Goal: Task Accomplishment & Management: Use online tool/utility

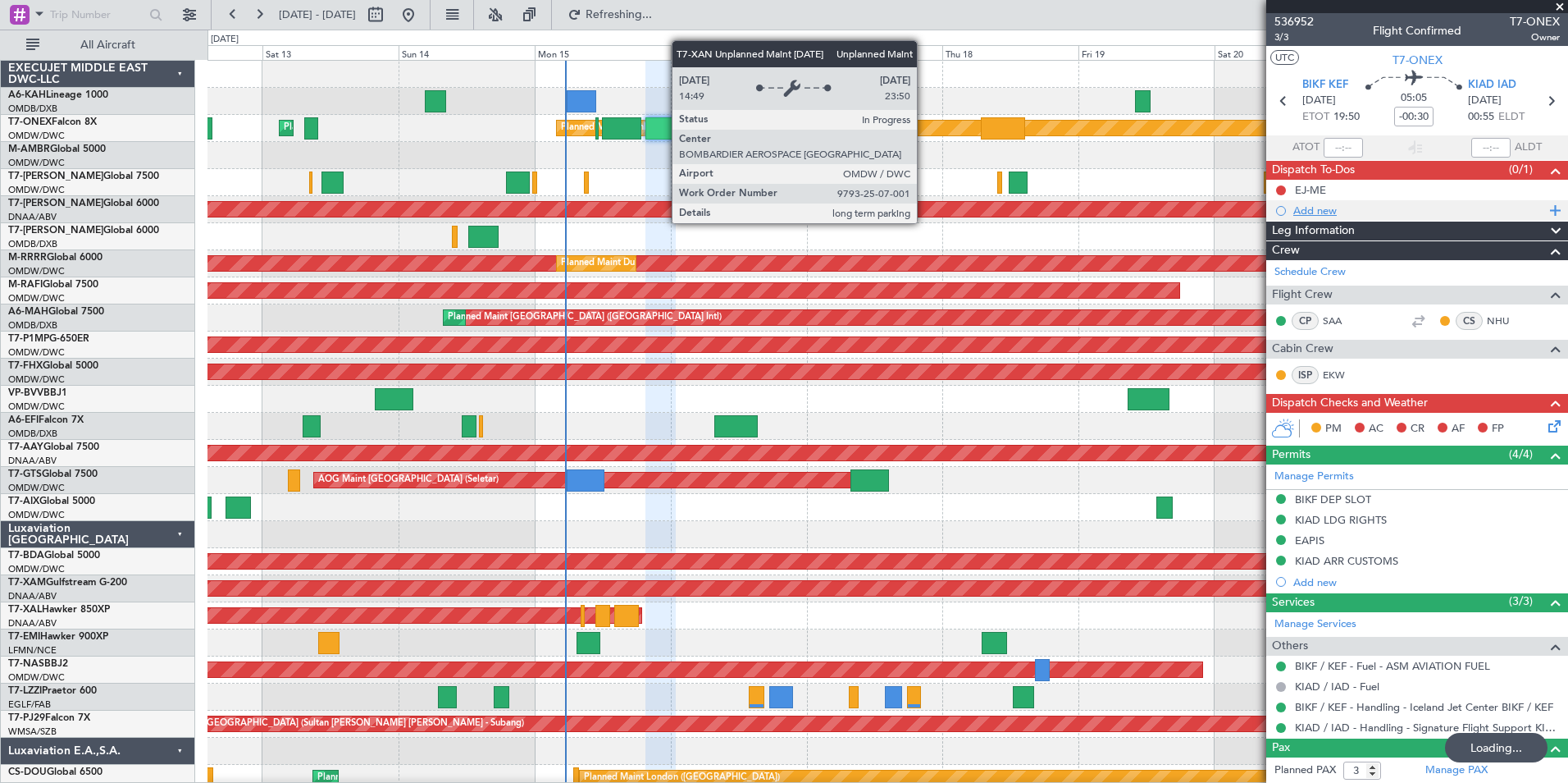
scroll to position [111, 0]
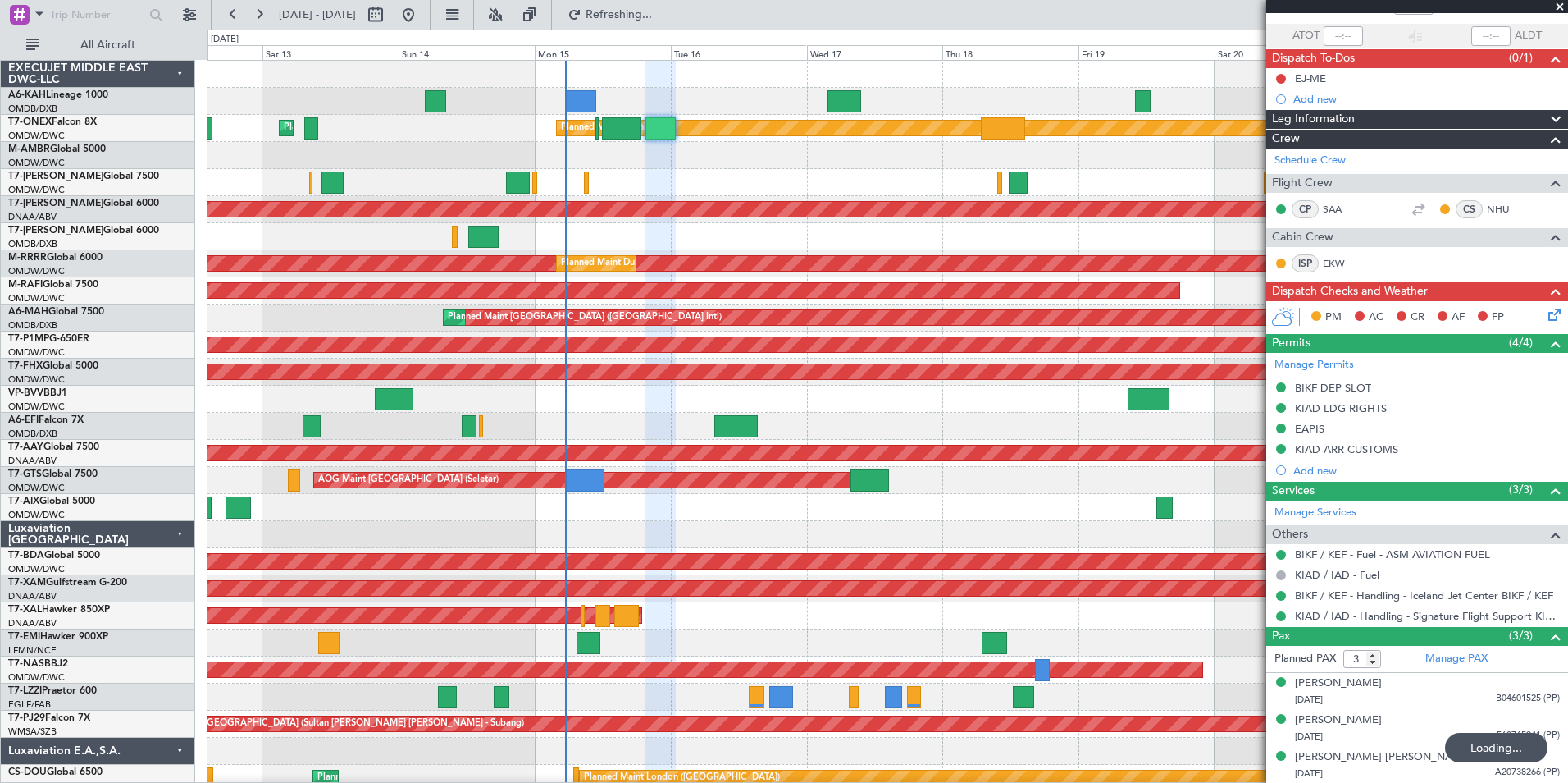
click at [1562, 6] on span at bounding box center [1559, 7] width 16 height 15
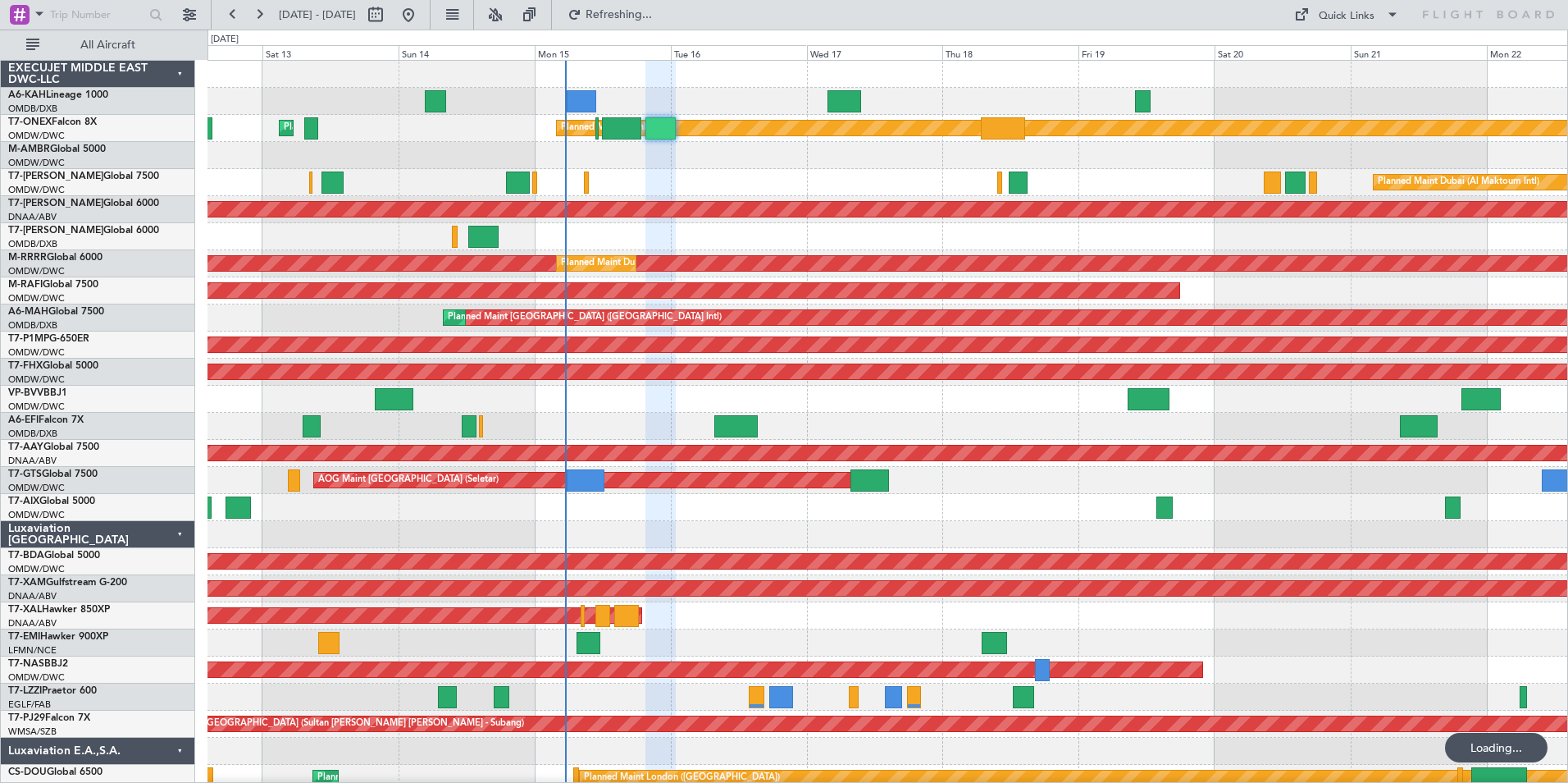
type input "0"
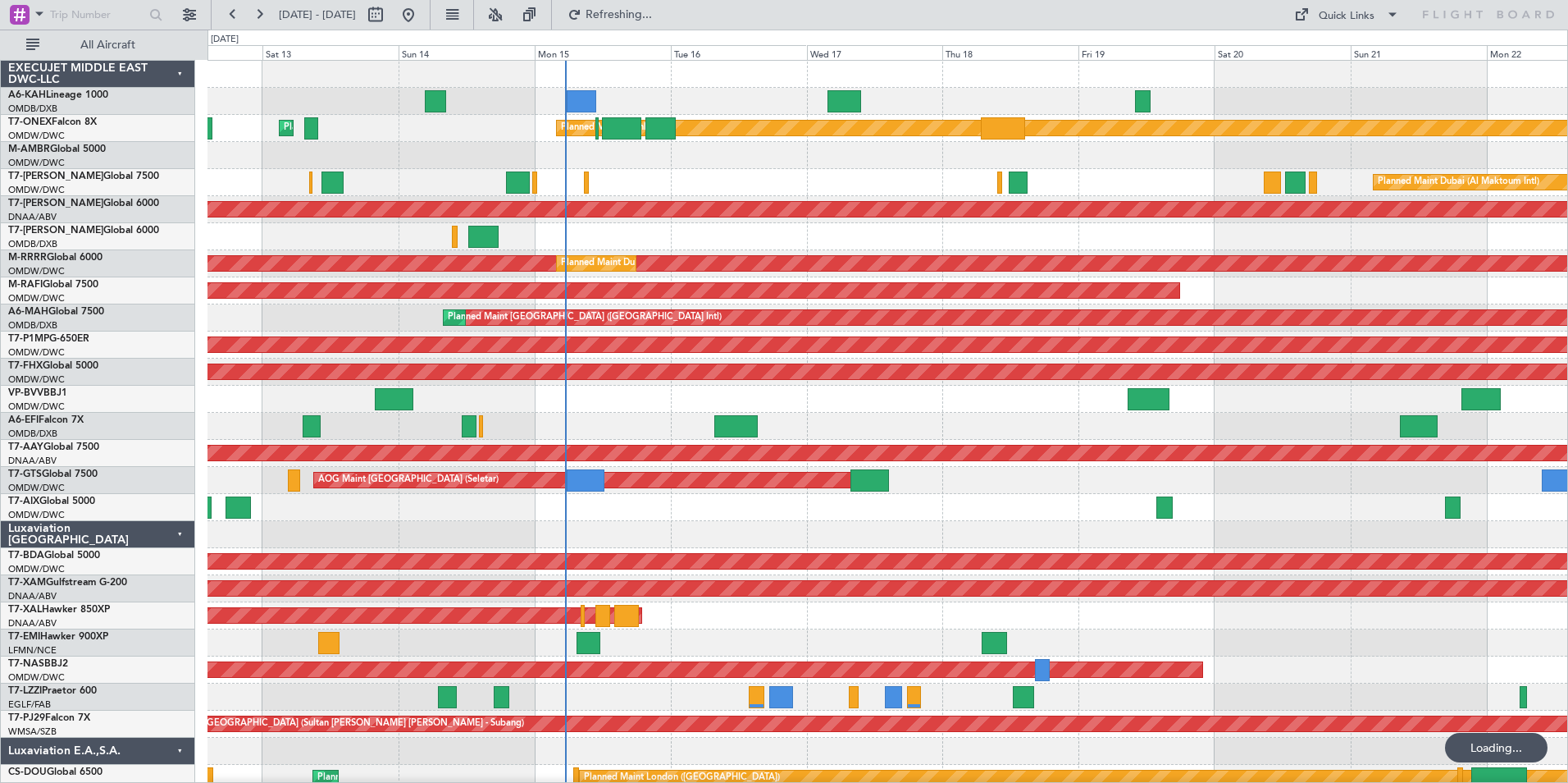
scroll to position [0, 0]
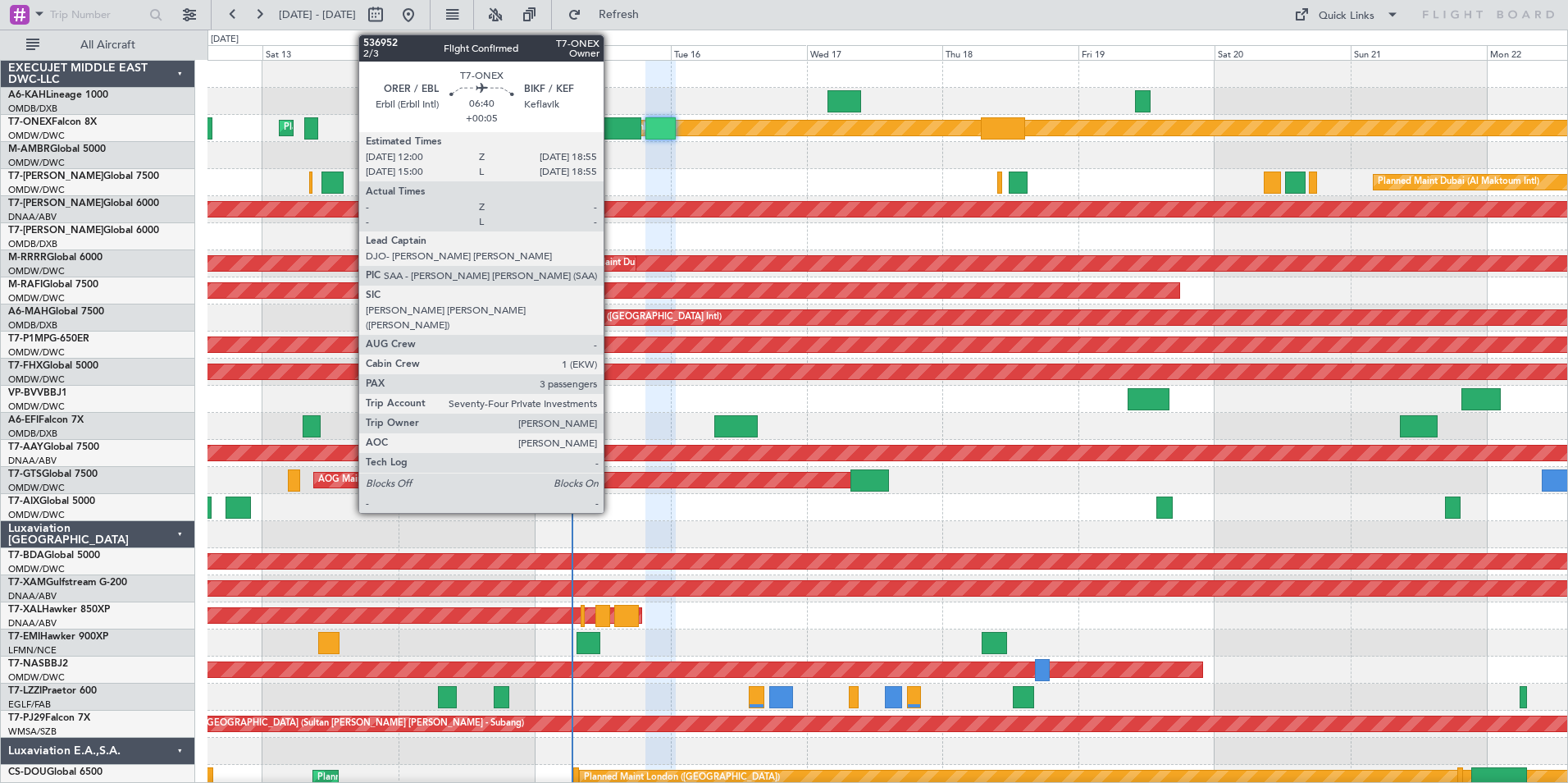
click at [611, 129] on div at bounding box center [622, 128] width 40 height 22
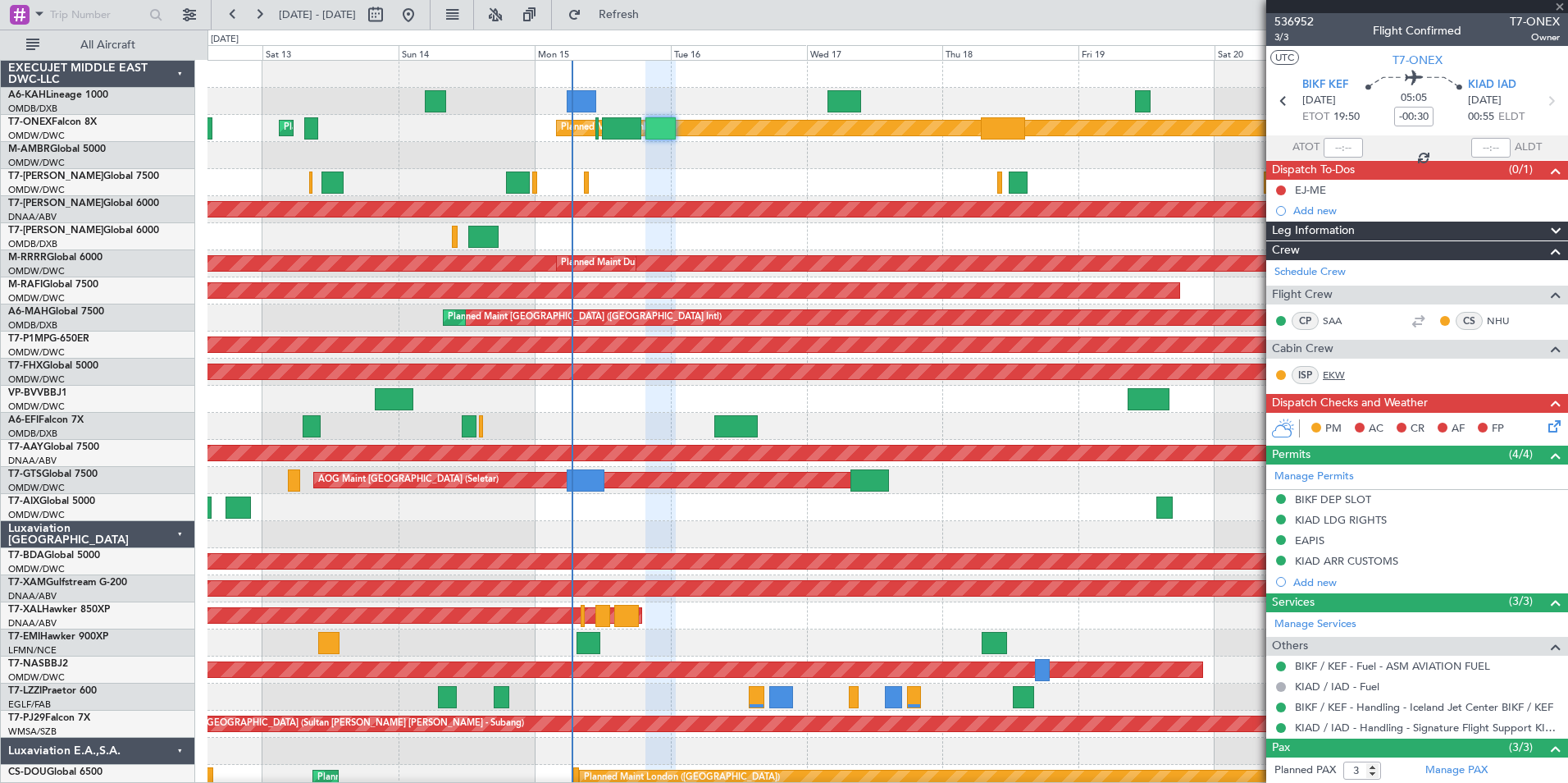
type input "+00:05"
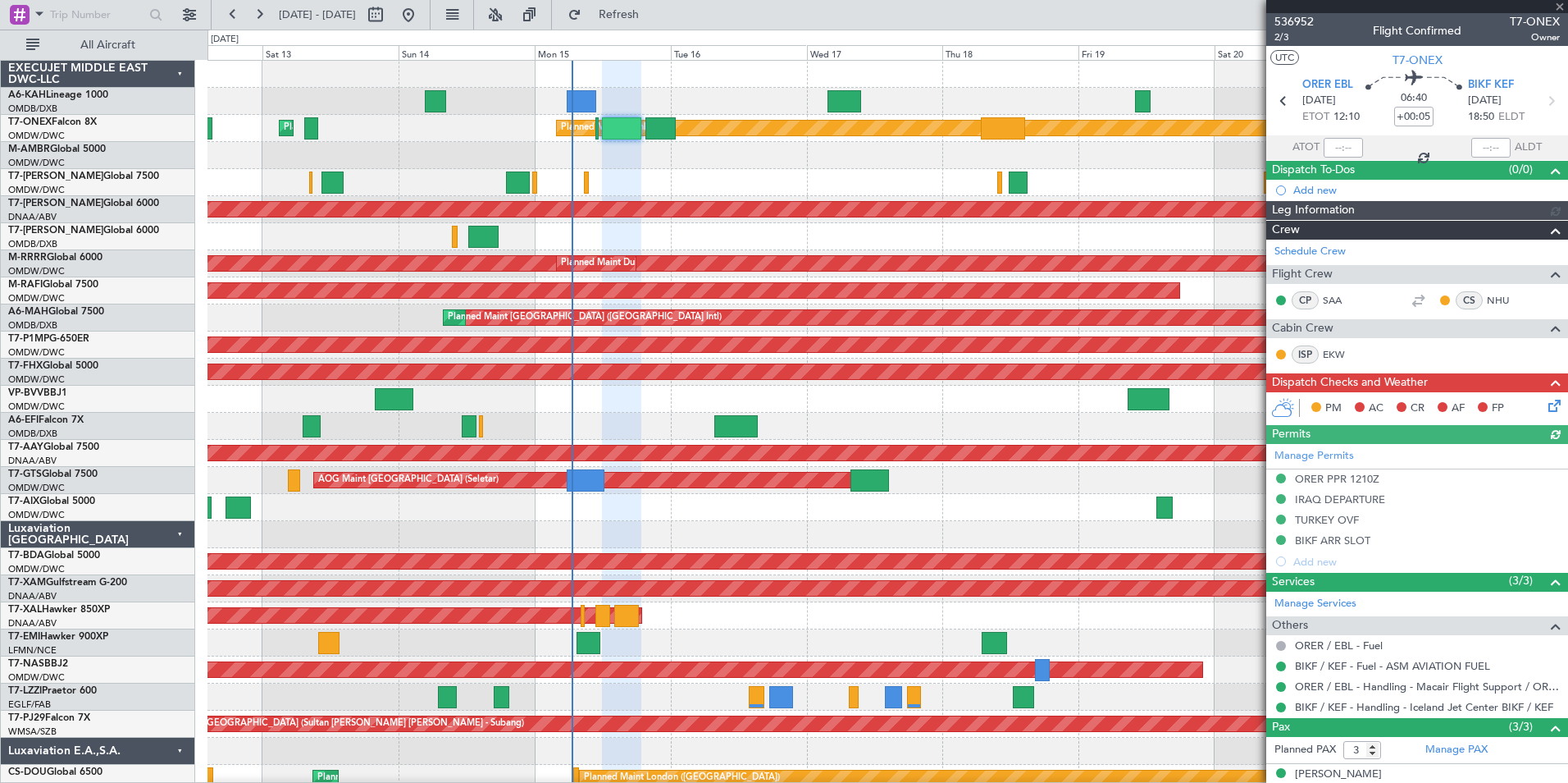
type input "[PERSON_NAME] (ANI)"
type input "7244"
click at [1559, 8] on span at bounding box center [1559, 7] width 16 height 15
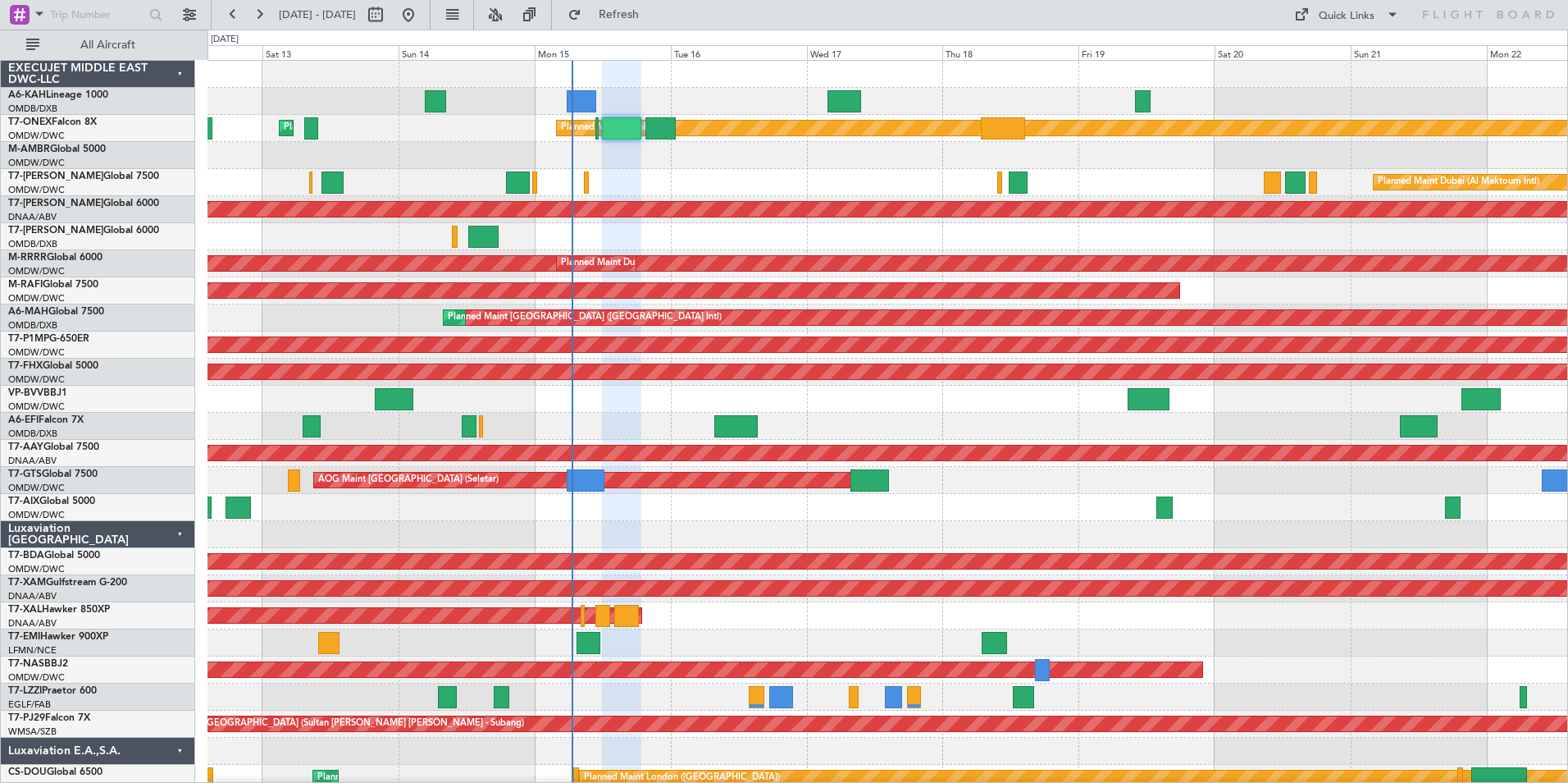
type input "0"
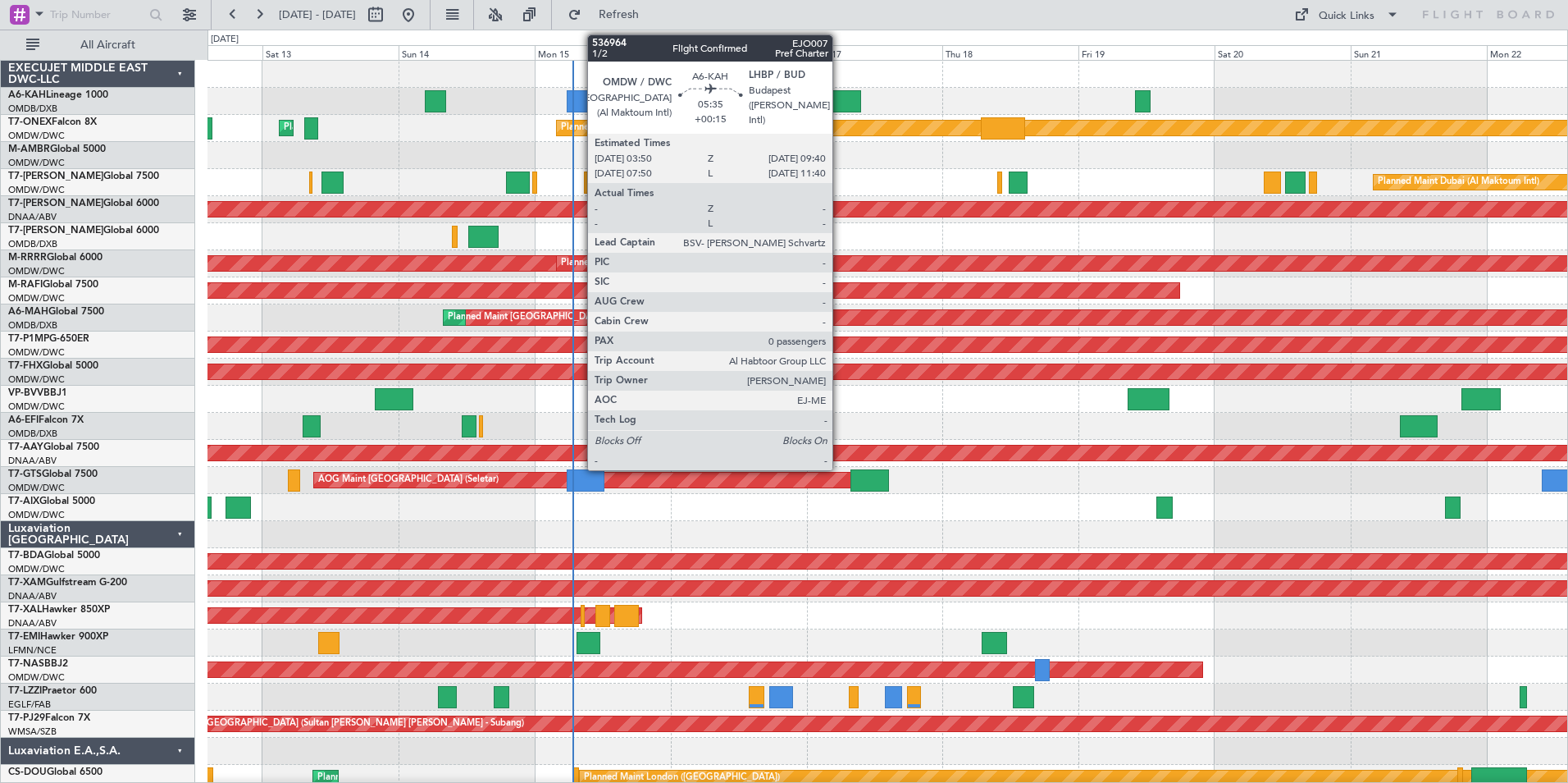
click at [840, 105] on div at bounding box center [844, 101] width 34 height 22
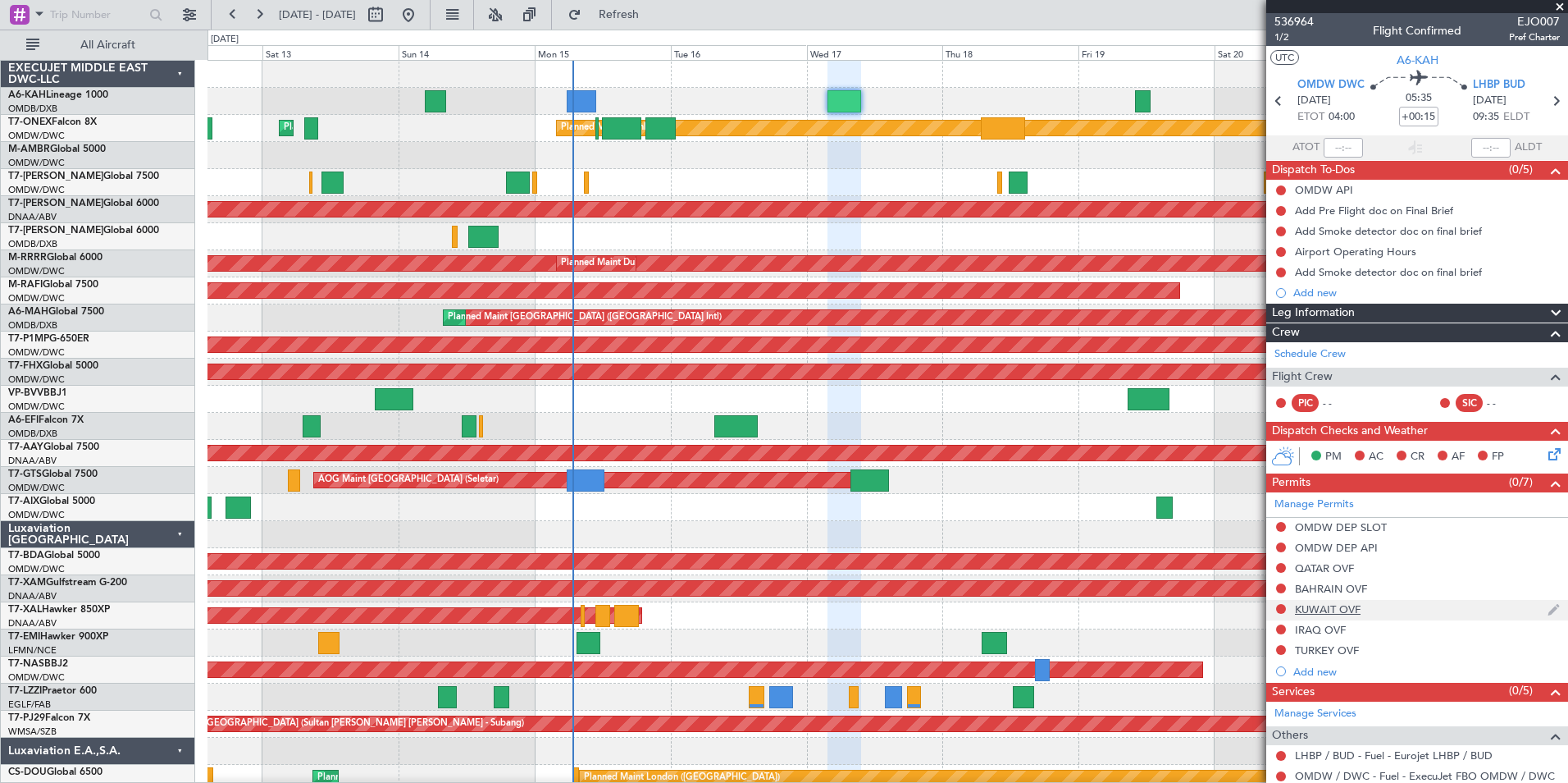
scroll to position [110, 0]
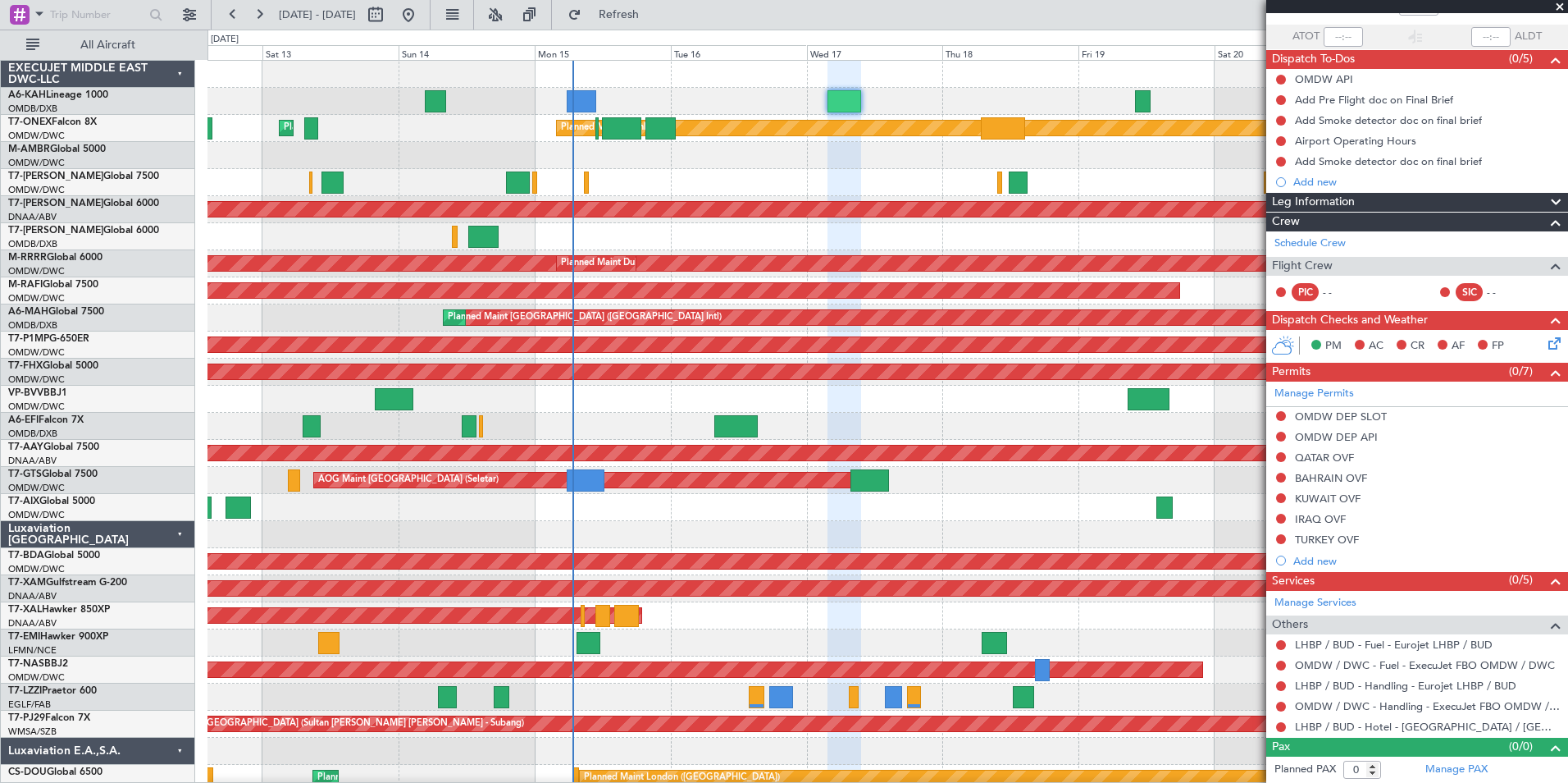
click at [1559, 5] on span at bounding box center [1559, 7] width 16 height 15
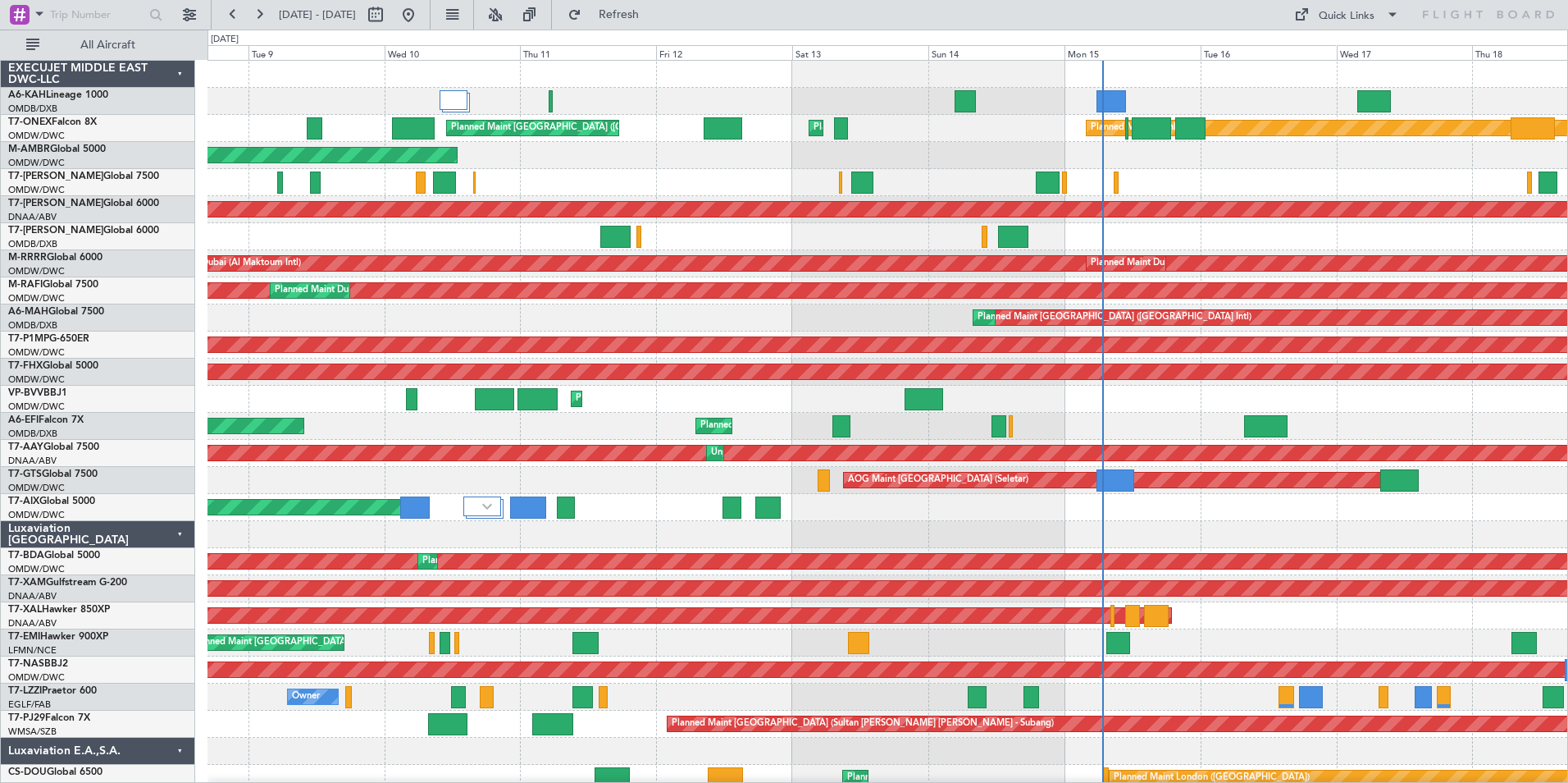
scroll to position [0, 0]
click at [939, 549] on div "Planned Maint Nurnberg Planned Maint [GEOGRAPHIC_DATA] (Al Maktoum Intl) Planne…" at bounding box center [887, 494] width 1360 height 866
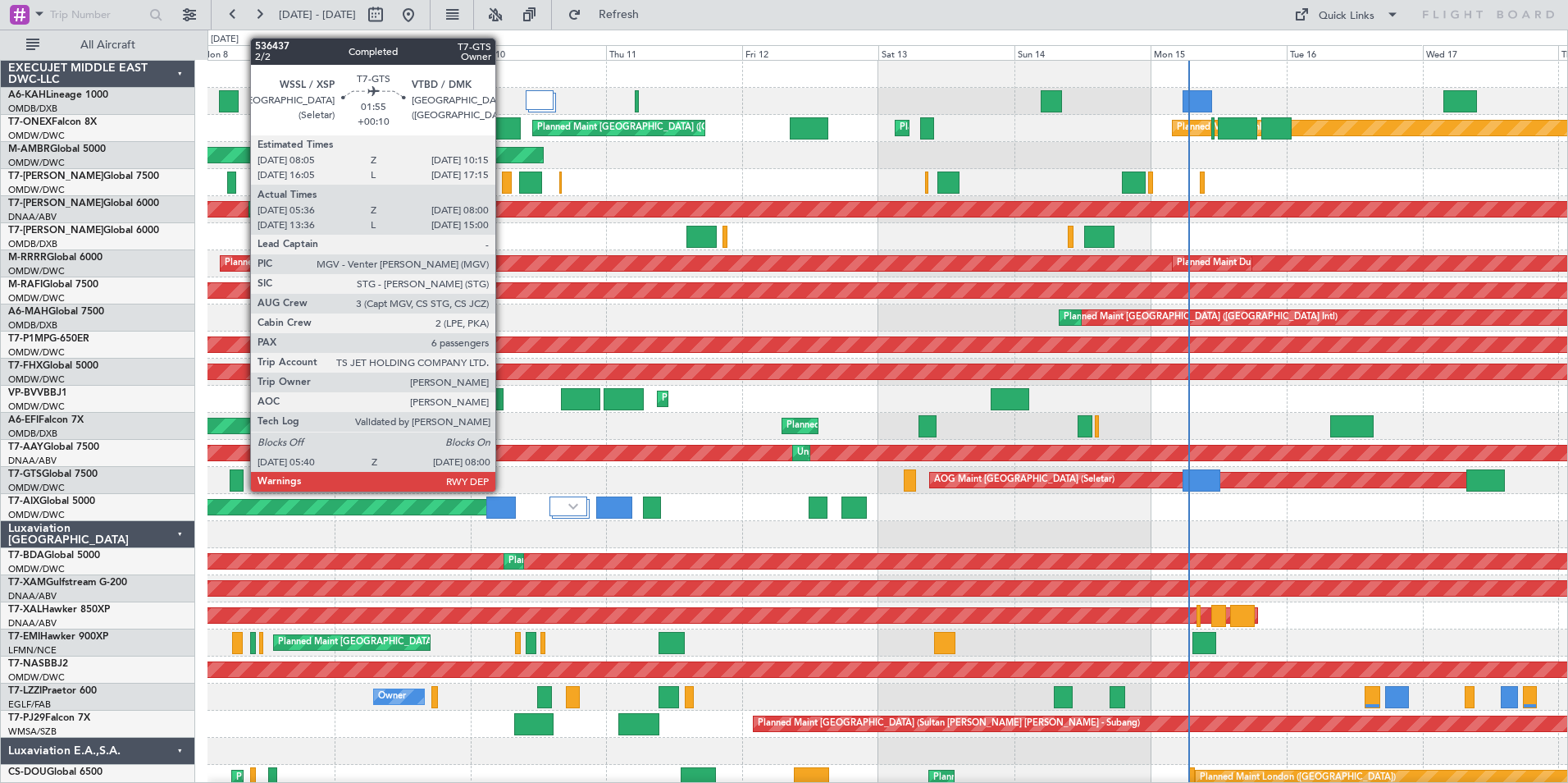
click at [242, 490] on div at bounding box center [236, 480] width 14 height 22
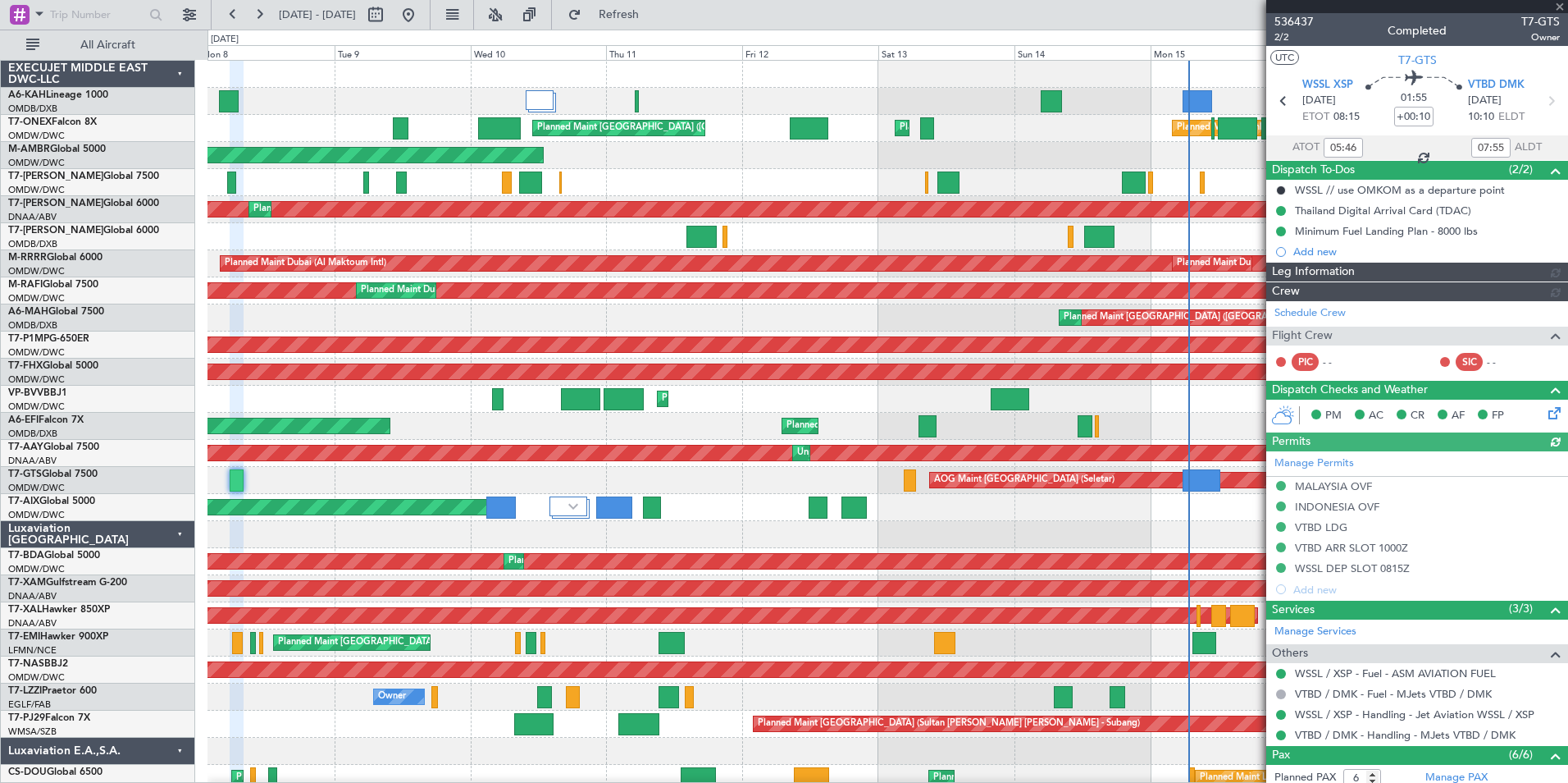
type input "Dherander Fithani (DHF)"
type input "7232"
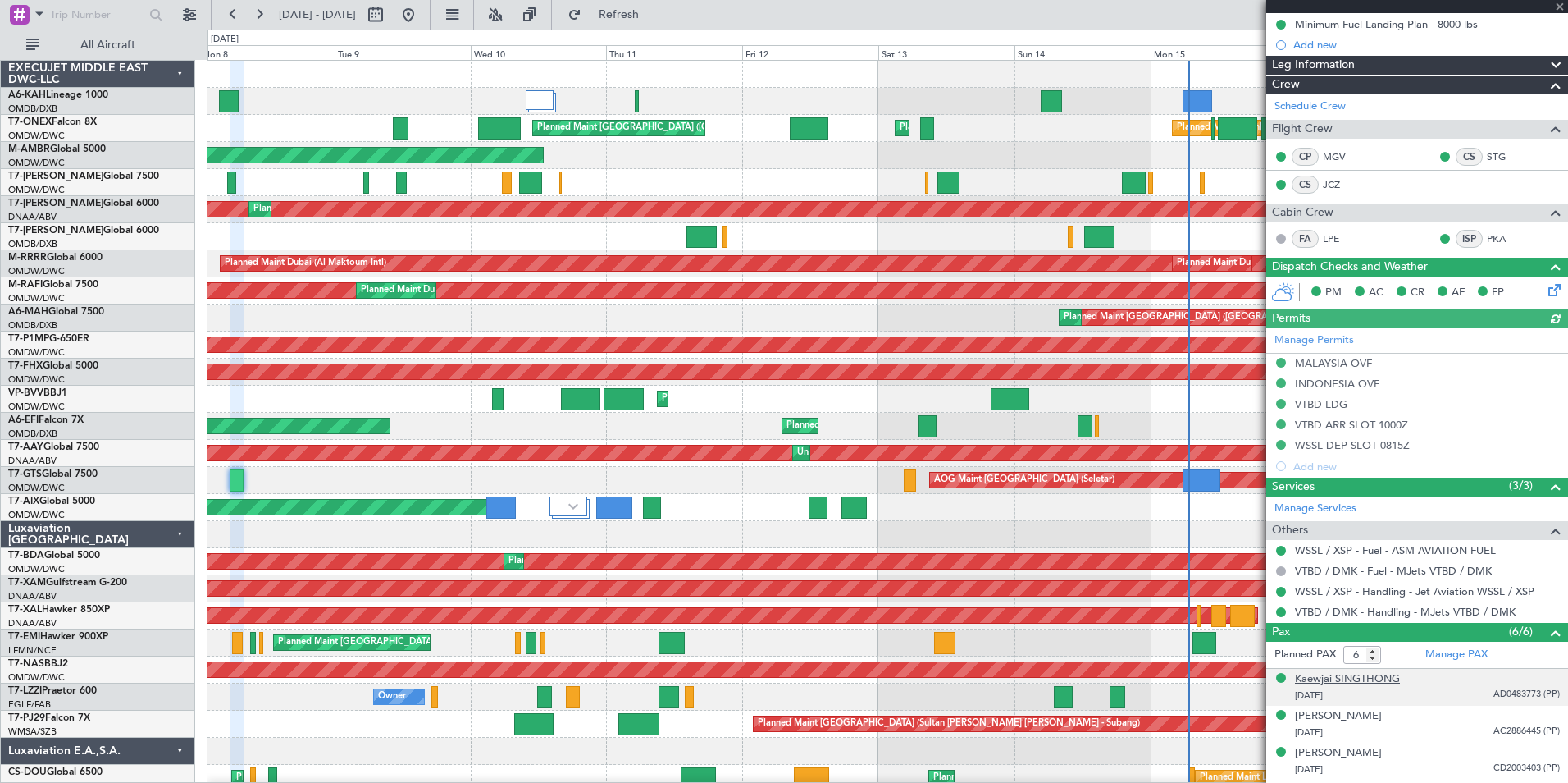
scroll to position [313, 0]
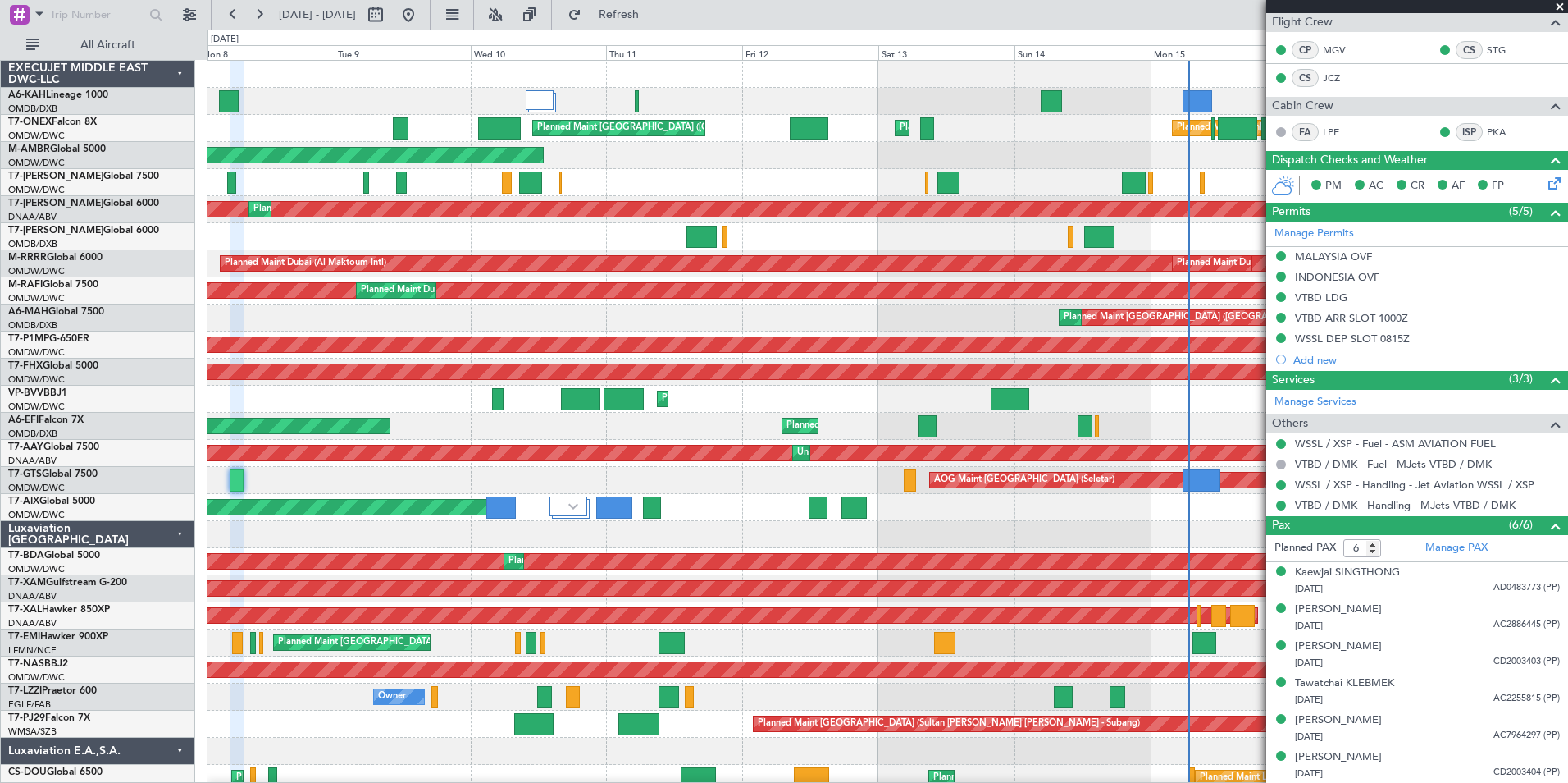
click at [1559, 10] on span at bounding box center [1559, 7] width 16 height 15
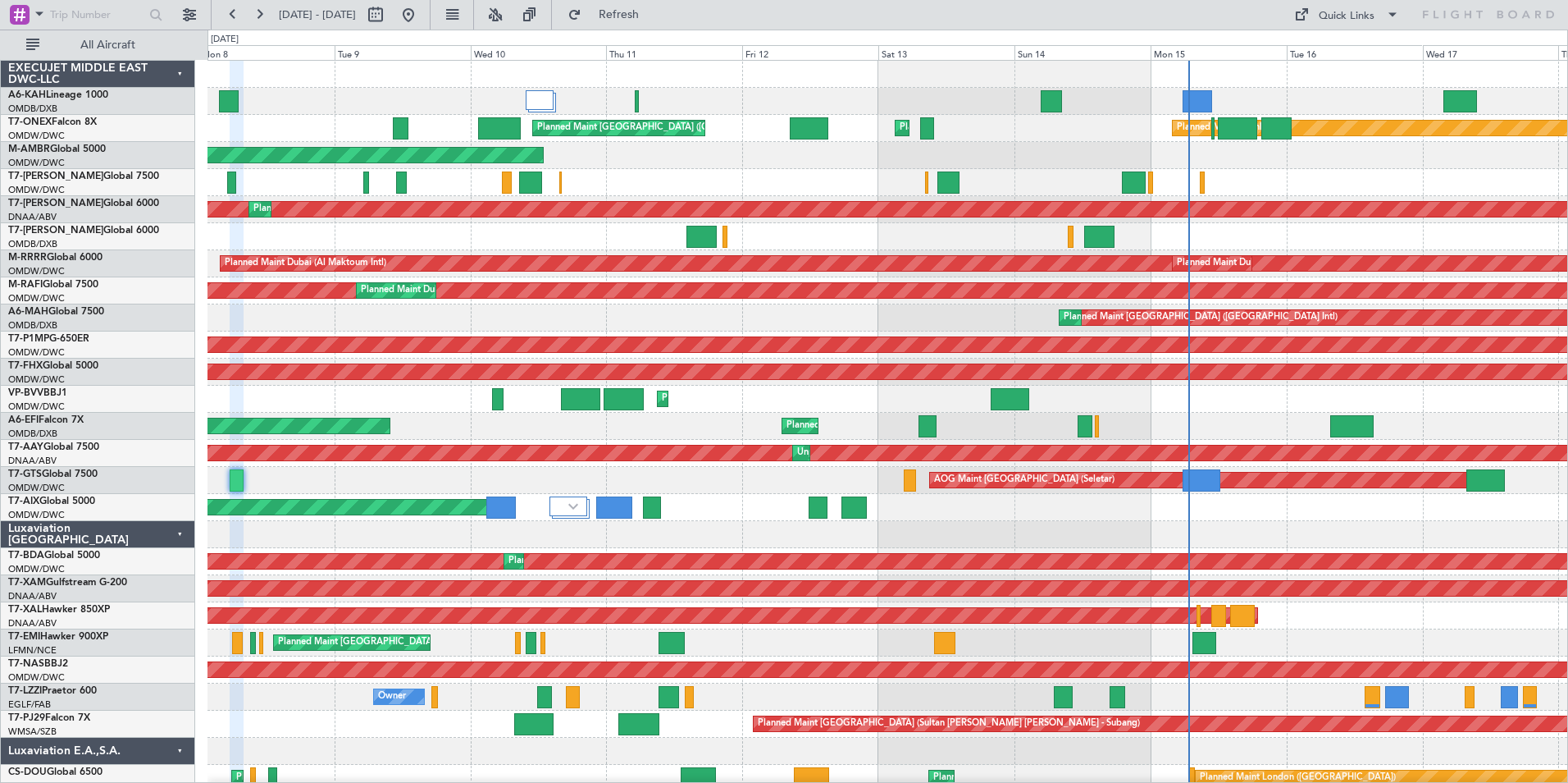
type input "0"
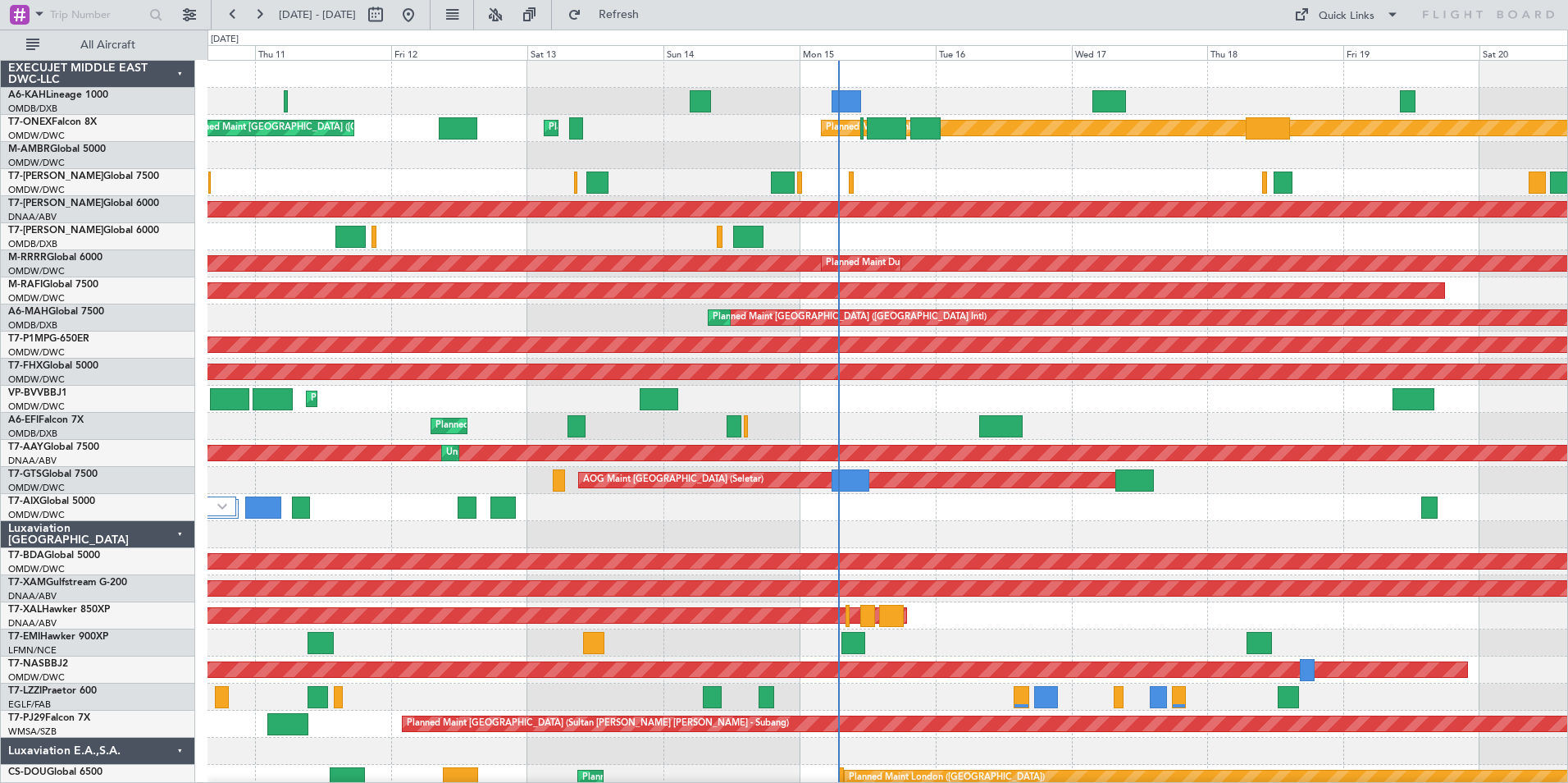
click at [1024, 223] on div "Planned Maint Nurnberg Planned Maint [GEOGRAPHIC_DATA] ([GEOGRAPHIC_DATA]) Plan…" at bounding box center [887, 521] width 1360 height 921
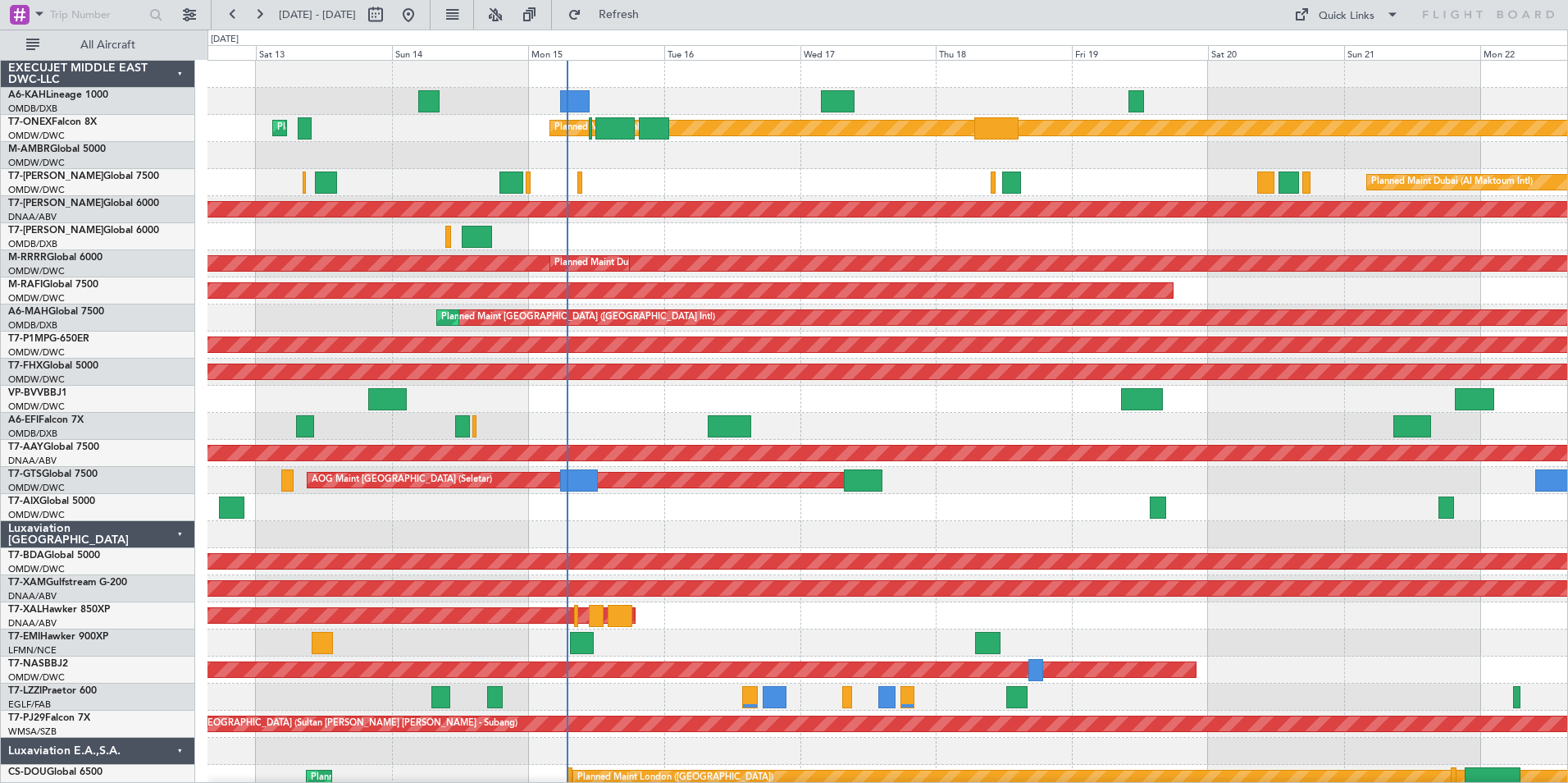
click at [1169, 168] on div "AOG Maint Dubai (Al Maktoum Intl)" at bounding box center [887, 156] width 1360 height 27
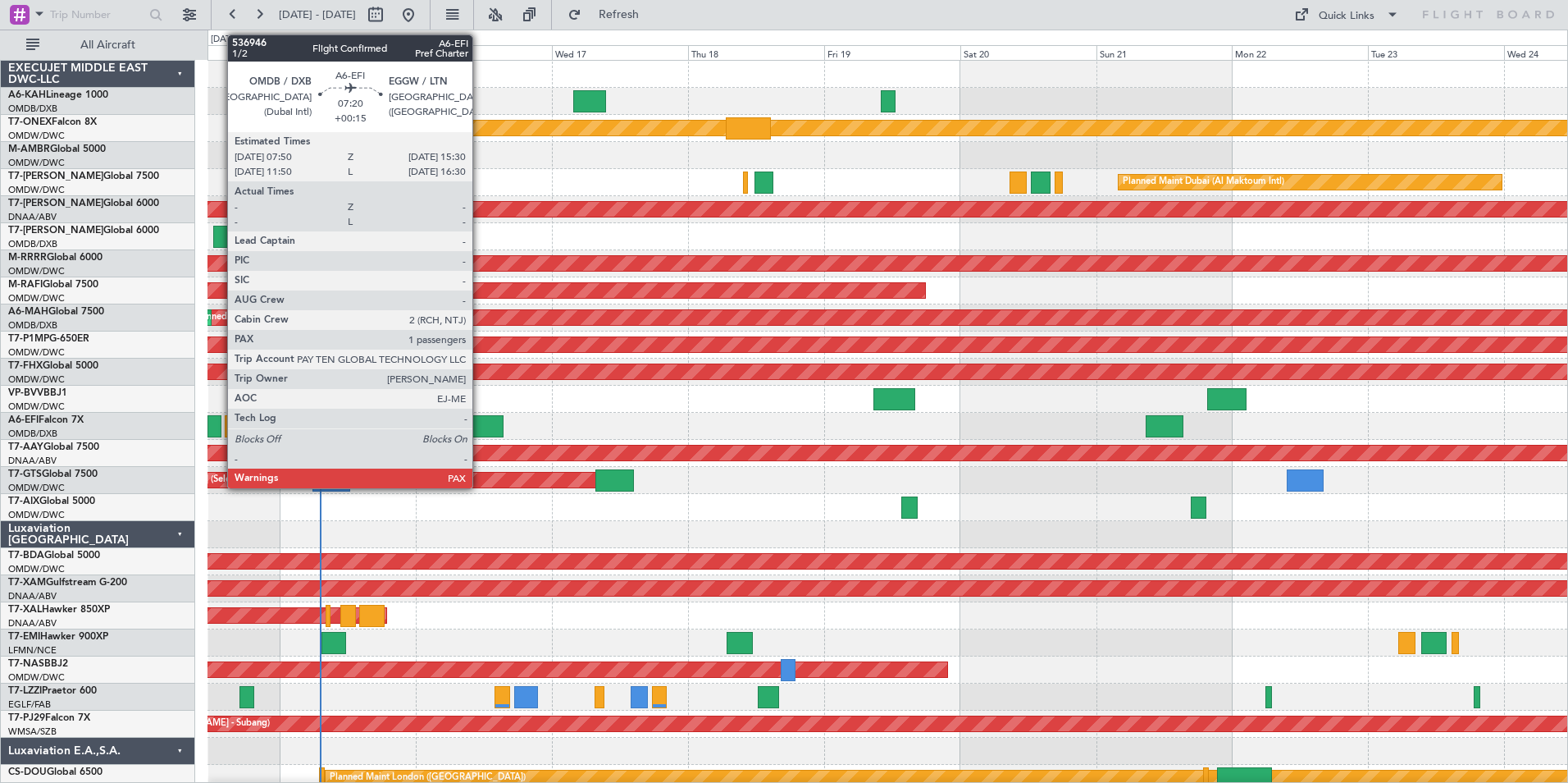
click at [479, 426] on div at bounding box center [480, 425] width 44 height 22
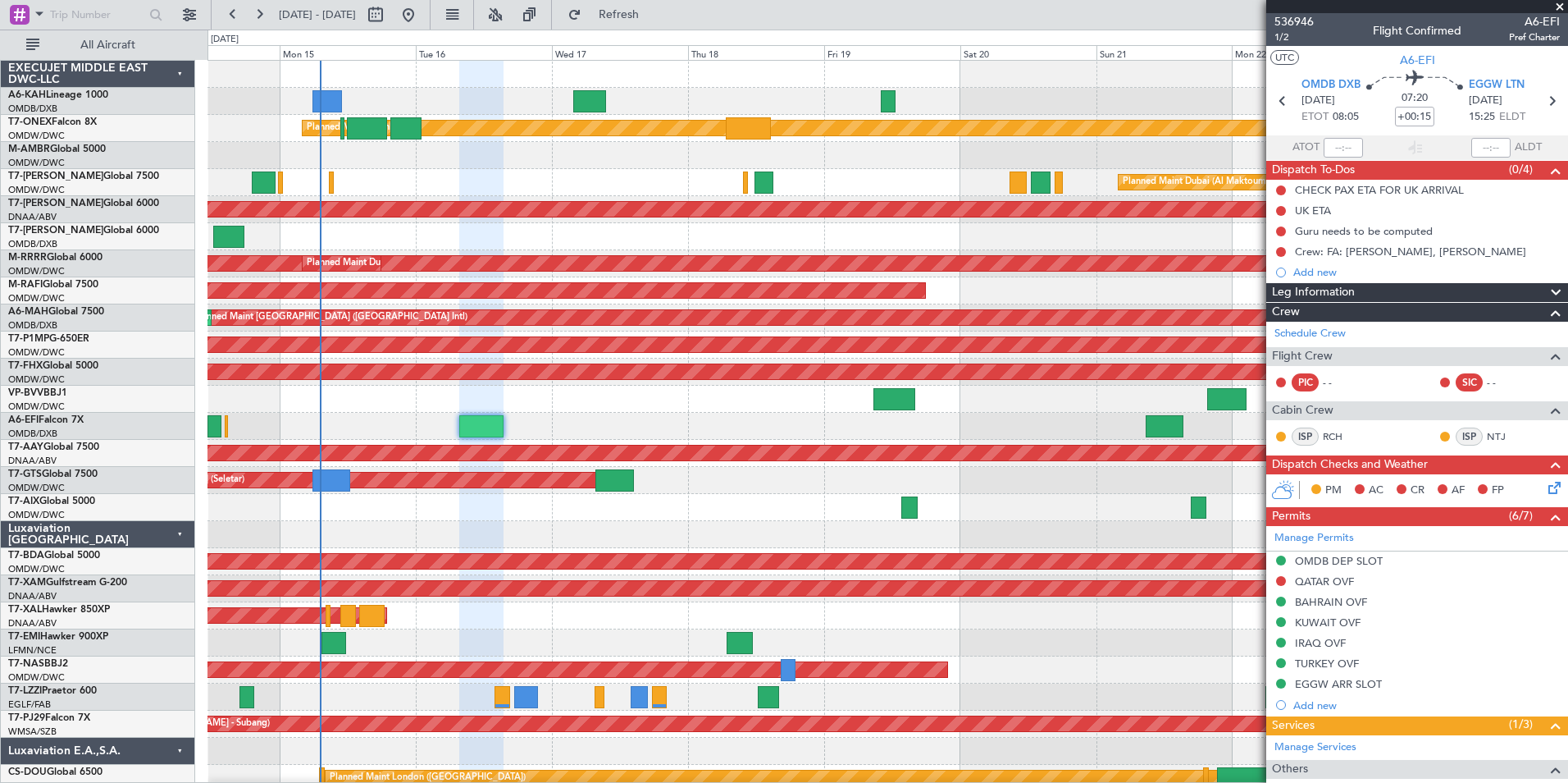
click at [1557, 7] on span at bounding box center [1559, 7] width 16 height 15
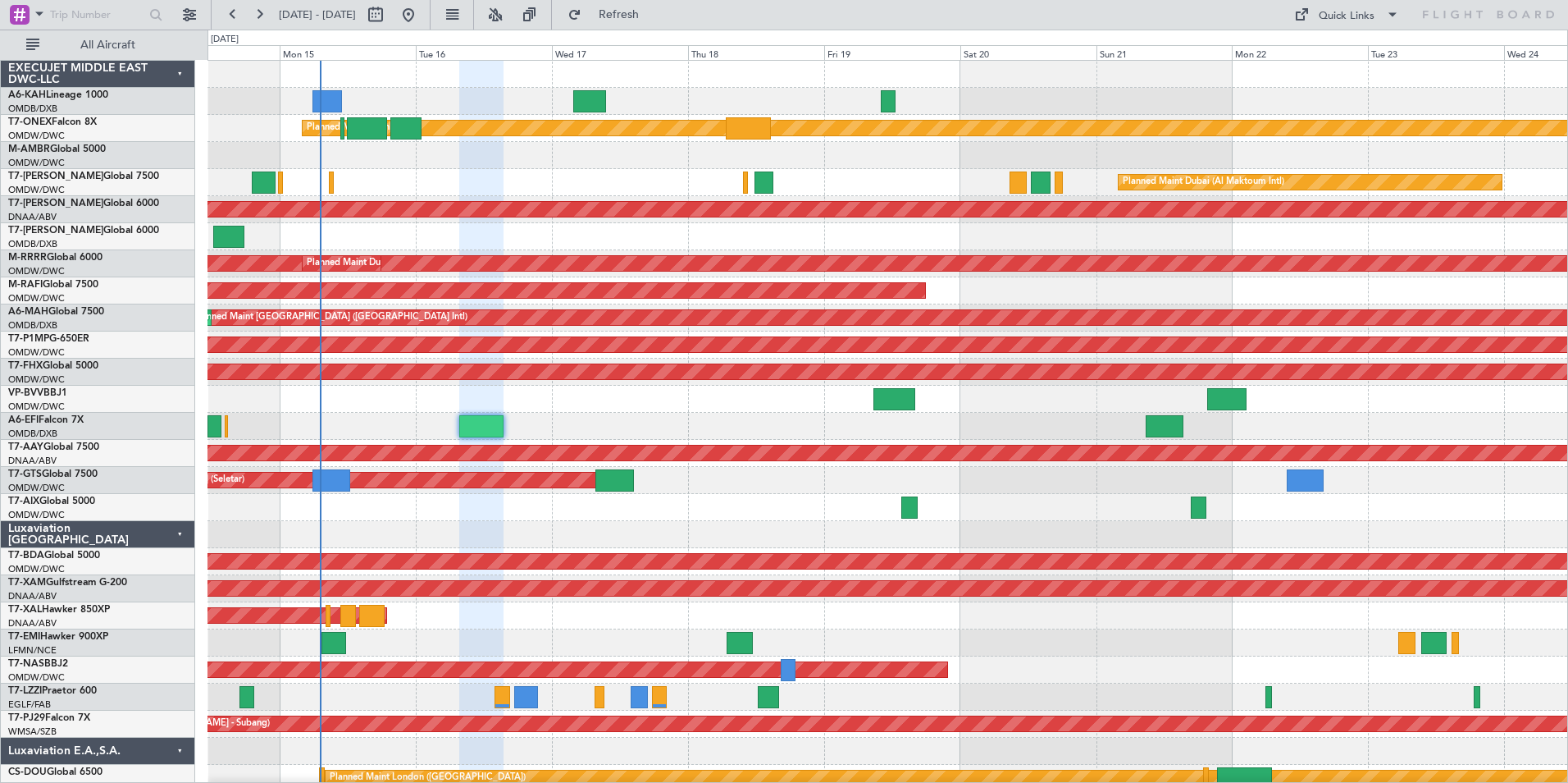
type input "0"
